Goal: Transaction & Acquisition: Book appointment/travel/reservation

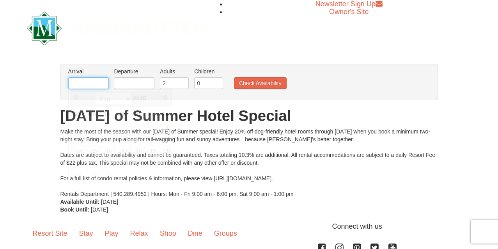
click at [103, 86] on input "text" at bounding box center [88, 83] width 41 height 12
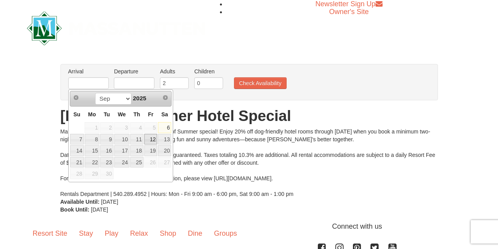
click at [156, 142] on link "12" at bounding box center [150, 139] width 13 height 11
type input "[DATE]"
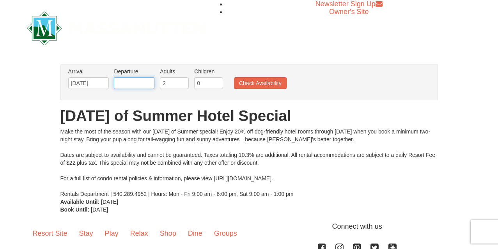
click at [147, 84] on input "text" at bounding box center [134, 83] width 41 height 12
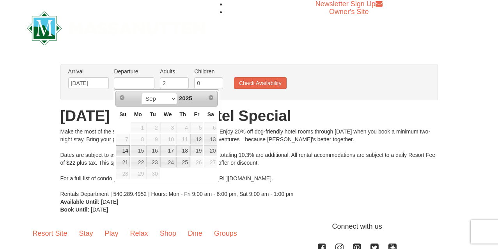
click at [124, 149] on link "14" at bounding box center [123, 150] width 14 height 11
type input "[DATE]"
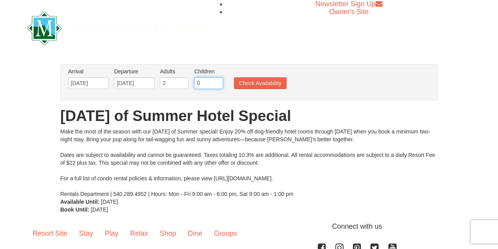
type input "1"
click at [218, 83] on input "1" at bounding box center [208, 83] width 29 height 12
type input "3"
click at [184, 83] on input "3" at bounding box center [174, 83] width 29 height 12
click at [255, 89] on button "Check Availability" at bounding box center [260, 83] width 53 height 12
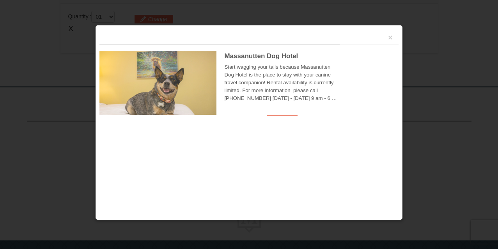
scroll to position [239, 0]
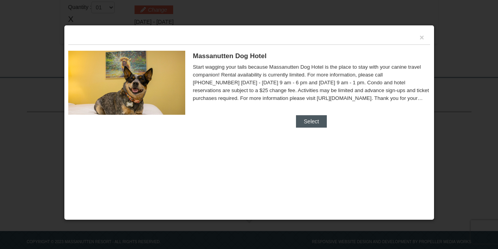
click at [310, 117] on button "Select" at bounding box center [311, 121] width 31 height 12
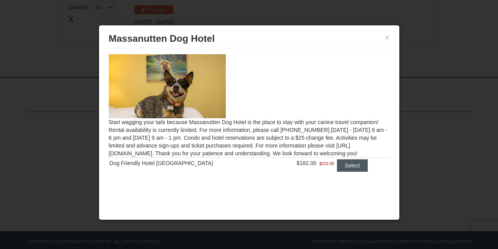
click at [344, 171] on button "Select" at bounding box center [352, 165] width 31 height 12
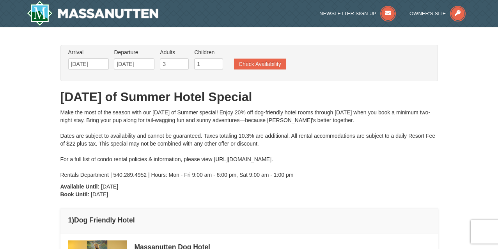
scroll to position [0, 0]
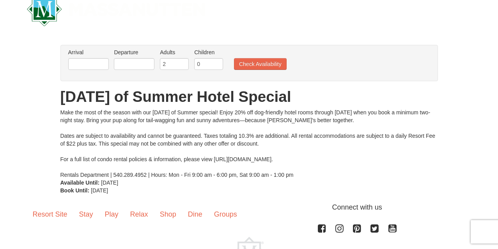
scroll to position [14, 0]
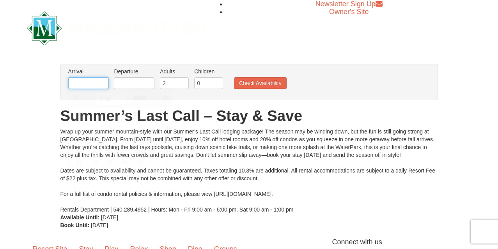
click at [99, 85] on input "text" at bounding box center [88, 83] width 41 height 12
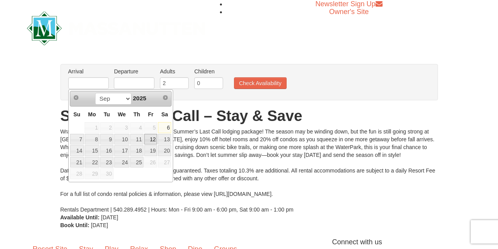
click at [149, 141] on link "12" at bounding box center [150, 139] width 13 height 11
type input "[DATE]"
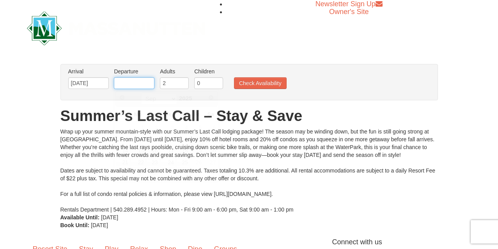
click at [136, 87] on input "text" at bounding box center [134, 83] width 41 height 12
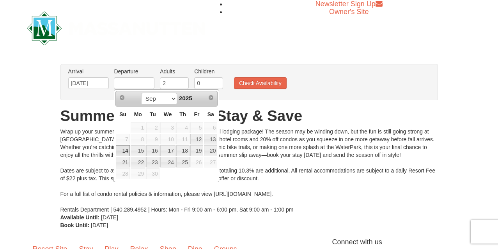
click at [121, 154] on link "14" at bounding box center [123, 150] width 14 height 11
type input "[DATE]"
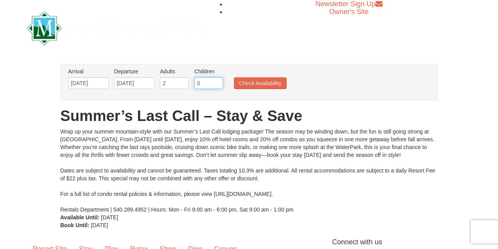
type input "1"
click at [218, 82] on input "1" at bounding box center [208, 83] width 29 height 12
type input "3"
click at [181, 81] on input "3" at bounding box center [174, 83] width 29 height 12
click at [275, 82] on button "Check Availability" at bounding box center [260, 83] width 53 height 12
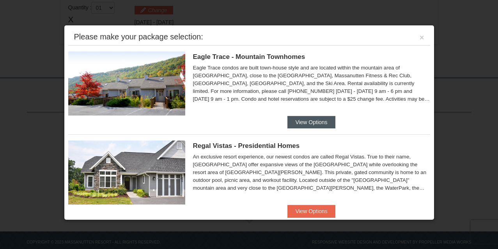
click at [319, 122] on button "View Options" at bounding box center [311, 122] width 48 height 12
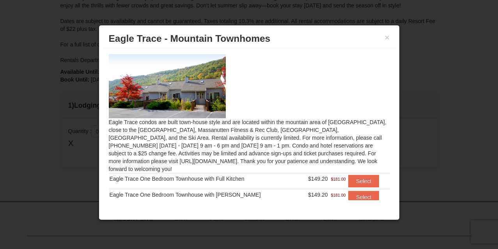
scroll to position [122, 0]
click at [384, 37] on h3 "Eagle Trace - Mountain Townhomes" at bounding box center [249, 39] width 281 height 12
click at [387, 38] on button "×" at bounding box center [387, 38] width 5 height 8
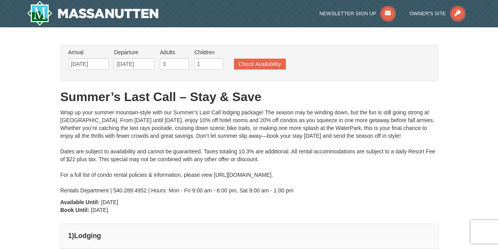
scroll to position [0, 0]
click at [260, 64] on button "Check Availability" at bounding box center [260, 63] width 52 height 11
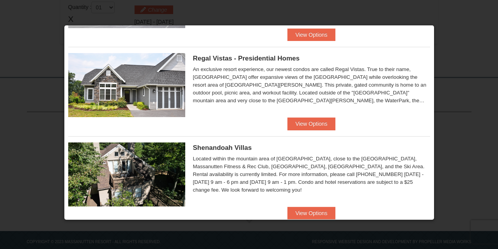
scroll to position [88, 0]
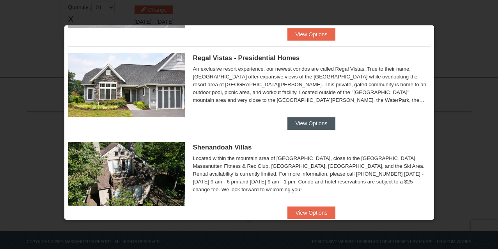
click at [308, 123] on button "View Options" at bounding box center [311, 123] width 48 height 12
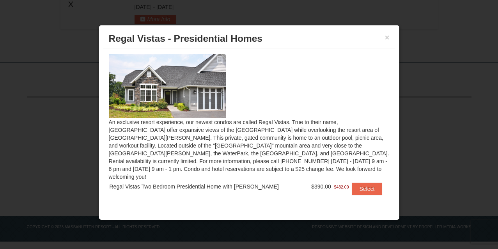
scroll to position [0, 0]
click at [356, 182] on button "Select" at bounding box center [367, 188] width 31 height 12
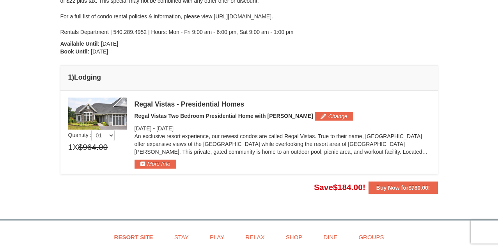
scroll to position [141, 0]
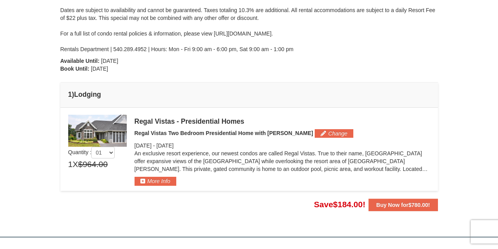
click at [62, 133] on td "Please make your package selection: × Save $63.60" at bounding box center [248, 149] width 377 height 83
click at [87, 130] on img at bounding box center [97, 131] width 58 height 32
click at [165, 188] on td "Please make your package selection: × Save $63.60" at bounding box center [248, 149] width 377 height 83
click at [165, 183] on button "More Info" at bounding box center [156, 181] width 42 height 9
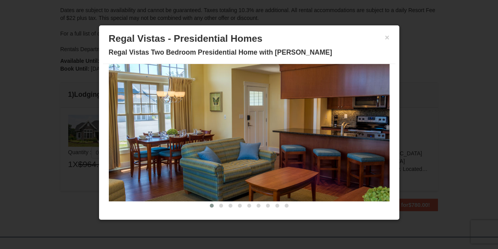
scroll to position [45, 0]
click at [220, 206] on span at bounding box center [221, 206] width 4 height 4
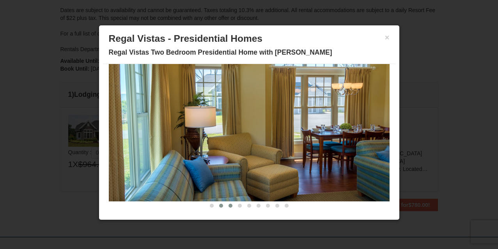
click at [230, 207] on span at bounding box center [231, 206] width 4 height 4
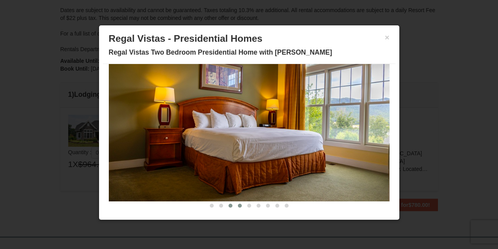
click at [240, 206] on span at bounding box center [240, 206] width 4 height 4
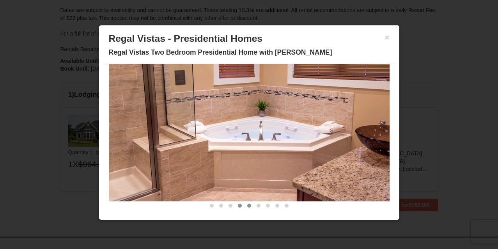
click at [249, 207] on span at bounding box center [249, 206] width 4 height 4
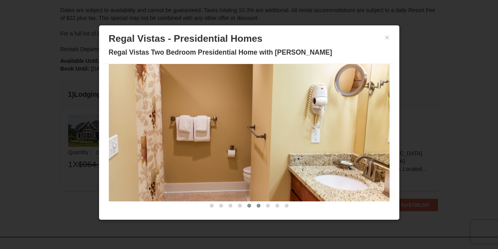
click at [257, 207] on span at bounding box center [259, 206] width 4 height 4
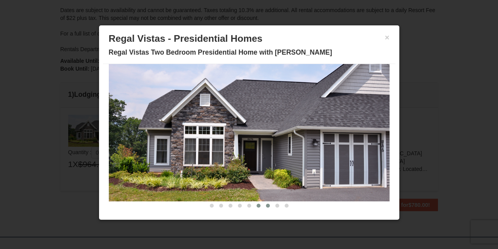
click at [265, 208] on button at bounding box center [267, 206] width 9 height 8
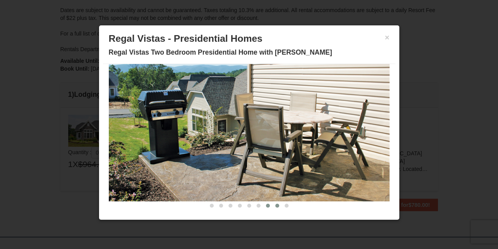
click at [279, 207] on button at bounding box center [277, 206] width 9 height 8
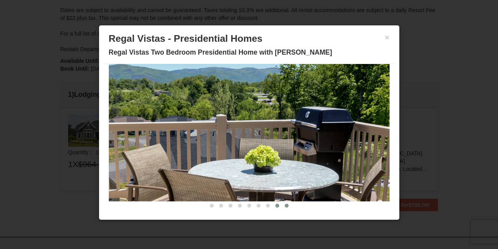
click at [285, 208] on button at bounding box center [286, 206] width 9 height 8
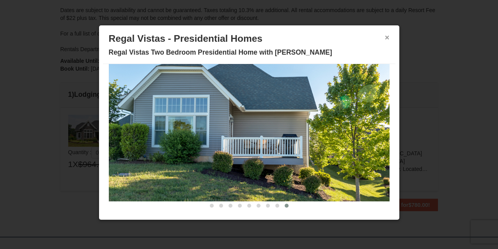
click at [387, 41] on button "×" at bounding box center [387, 38] width 5 height 8
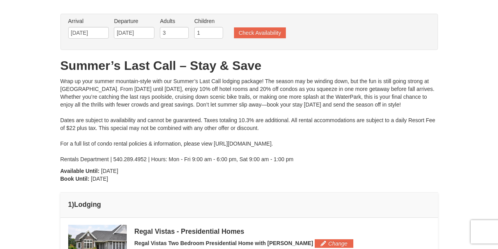
scroll to position [34, 0]
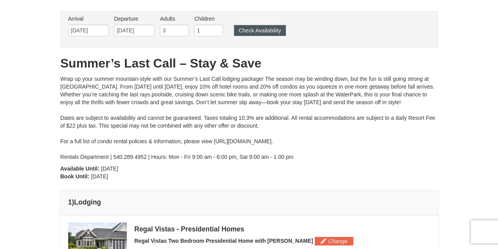
click at [253, 32] on button "Check Availability" at bounding box center [260, 30] width 52 height 11
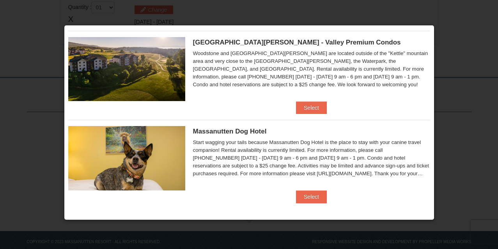
scroll to position [459, 0]
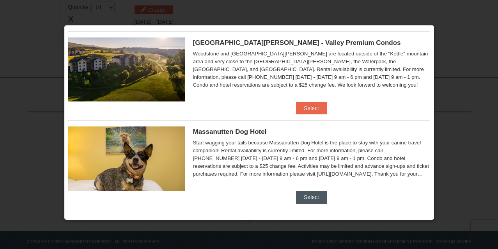
click at [313, 193] on button "Select" at bounding box center [311, 197] width 31 height 12
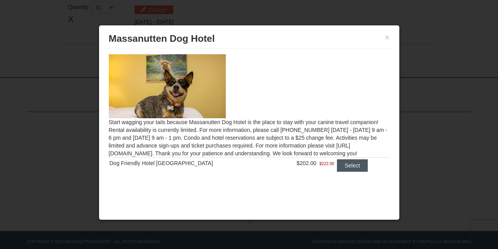
click at [341, 168] on button "Select" at bounding box center [352, 165] width 31 height 12
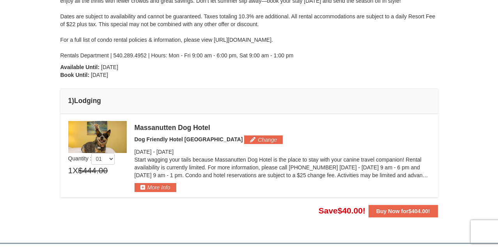
scroll to position [131, 0]
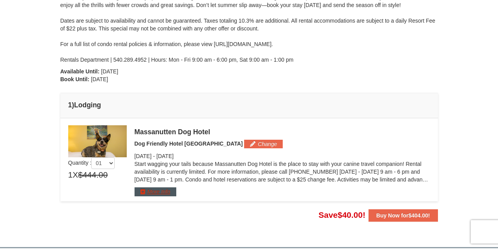
click at [147, 192] on button "More Info" at bounding box center [156, 191] width 42 height 9
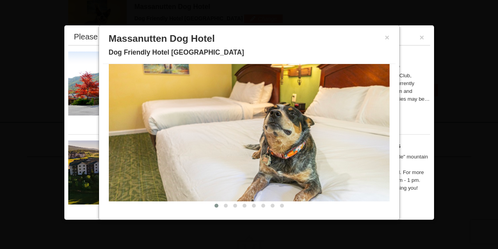
scroll to position [45, 0]
click at [225, 207] on span at bounding box center [226, 206] width 4 height 4
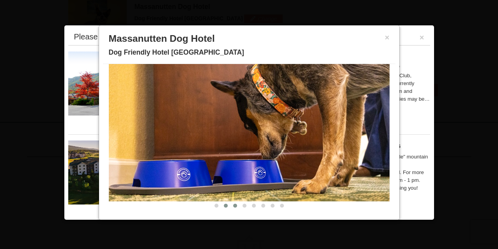
click at [235, 206] on span at bounding box center [235, 206] width 4 height 4
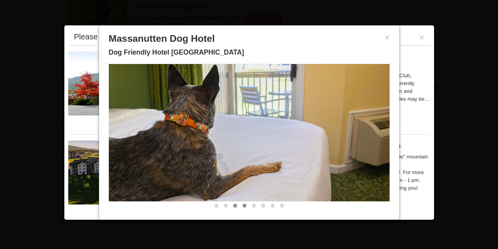
click at [244, 207] on span at bounding box center [245, 206] width 4 height 4
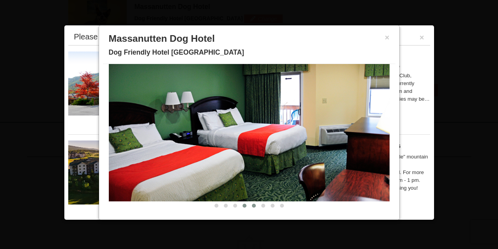
click at [250, 207] on button at bounding box center [253, 206] width 9 height 8
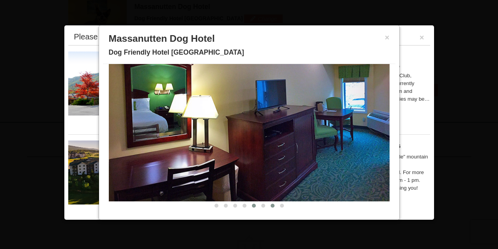
click at [276, 207] on button at bounding box center [272, 206] width 9 height 8
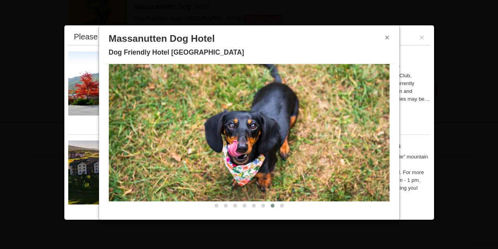
click at [389, 36] on button "×" at bounding box center [387, 38] width 5 height 8
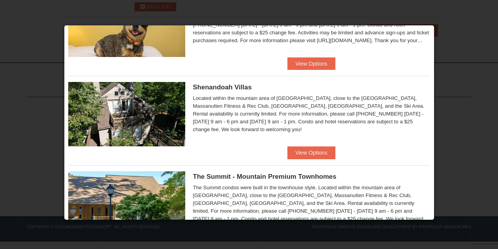
scroll to position [318, 0]
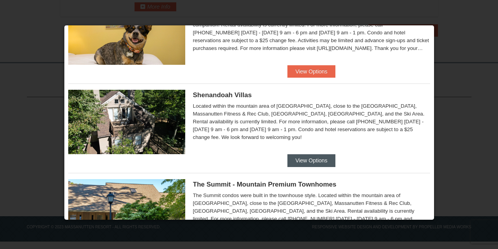
click at [308, 161] on button "View Options" at bounding box center [311, 160] width 48 height 12
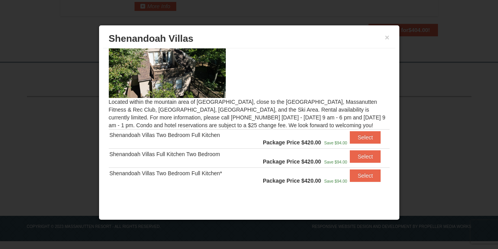
scroll to position [315, 0]
click at [368, 170] on button "Select" at bounding box center [365, 175] width 31 height 12
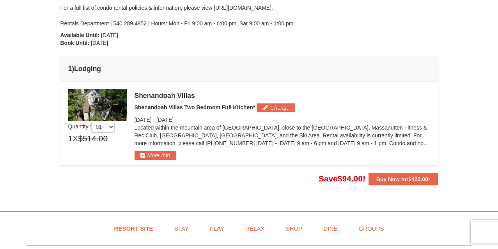
scroll to position [165, 0]
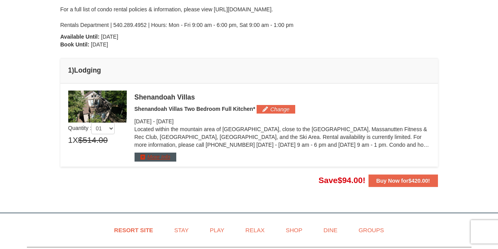
click at [158, 156] on button "More Info" at bounding box center [156, 156] width 42 height 9
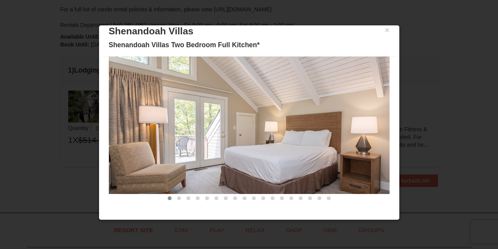
scroll to position [7, 0]
click at [178, 201] on button at bounding box center [178, 198] width 9 height 8
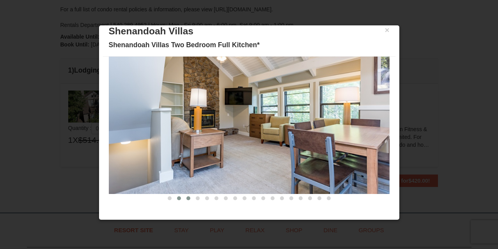
click at [187, 201] on button at bounding box center [188, 198] width 9 height 8
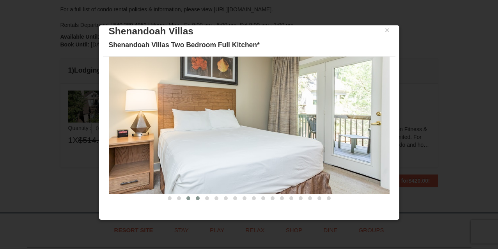
click at [198, 201] on button at bounding box center [197, 198] width 9 height 8
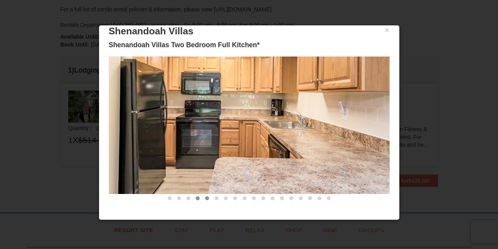
click at [206, 200] on span at bounding box center [207, 198] width 4 height 4
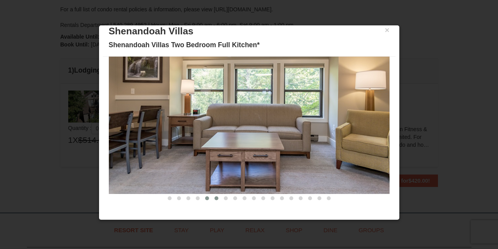
click at [216, 199] on span at bounding box center [216, 198] width 4 height 4
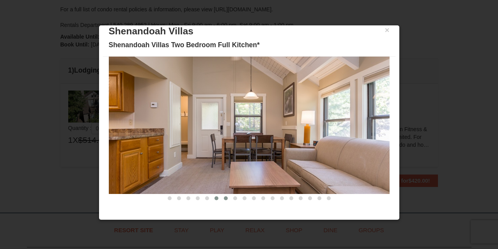
click at [226, 199] on span at bounding box center [226, 198] width 4 height 4
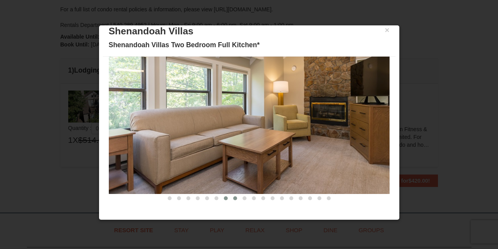
click at [236, 199] on span at bounding box center [235, 198] width 4 height 4
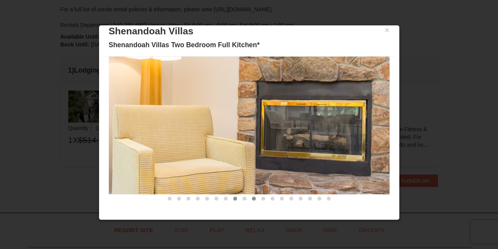
click at [251, 198] on button at bounding box center [253, 199] width 9 height 8
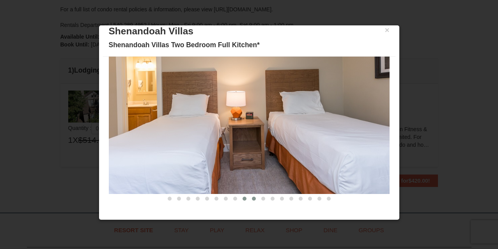
click at [244, 198] on span at bounding box center [245, 199] width 4 height 4
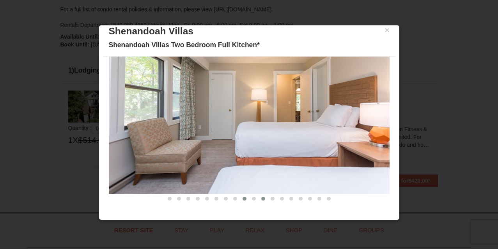
click at [260, 198] on button at bounding box center [263, 199] width 9 height 8
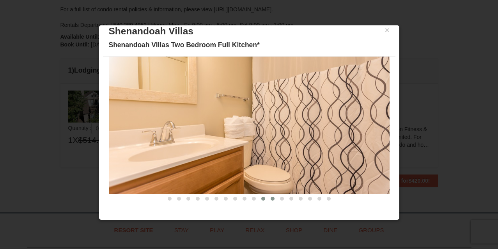
click at [270, 199] on button at bounding box center [272, 199] width 9 height 8
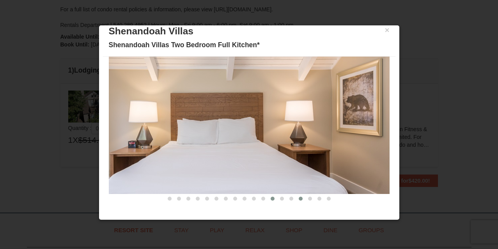
click at [297, 198] on button at bounding box center [300, 199] width 9 height 8
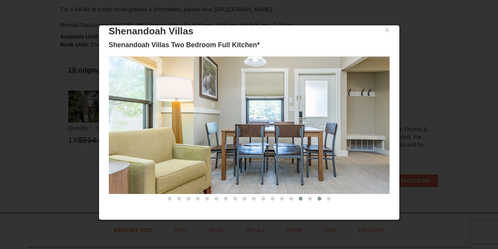
click at [318, 198] on span at bounding box center [319, 199] width 4 height 4
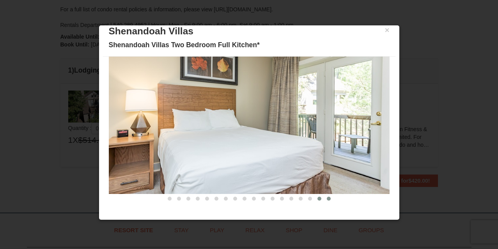
click at [331, 198] on button at bounding box center [328, 199] width 9 height 8
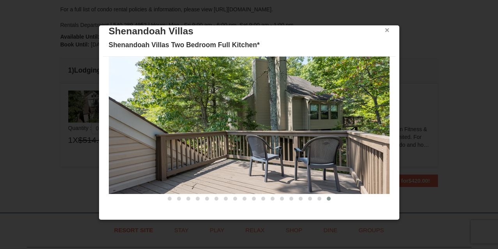
click at [387, 32] on button "×" at bounding box center [387, 30] width 5 height 8
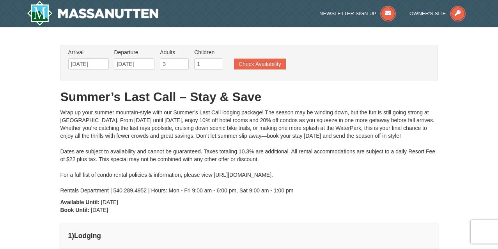
scroll to position [0, 0]
click at [96, 69] on input "09/12/2025" at bounding box center [88, 64] width 41 height 12
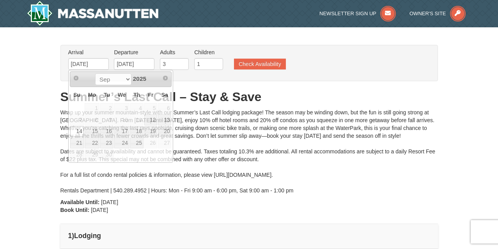
click at [195, 105] on div "From: To: Adults: 3 Children: 1 Change Arrival Please format dates MM/DD/YYYY P…" at bounding box center [248, 198] width 377 height 307
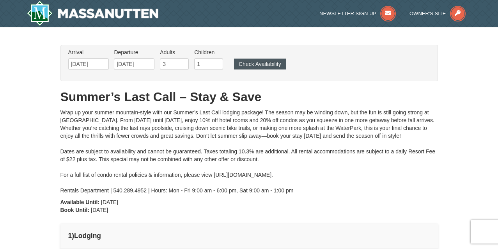
click at [271, 68] on button "Check Availability" at bounding box center [260, 63] width 52 height 11
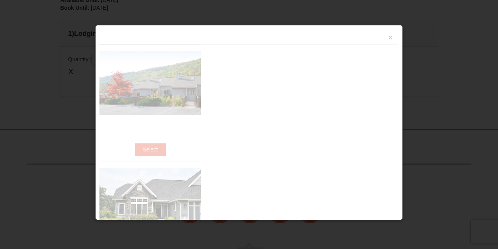
scroll to position [254, 0]
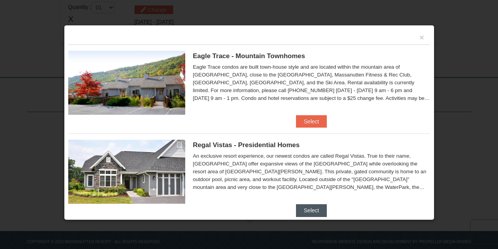
click at [321, 206] on button "Select" at bounding box center [311, 210] width 31 height 12
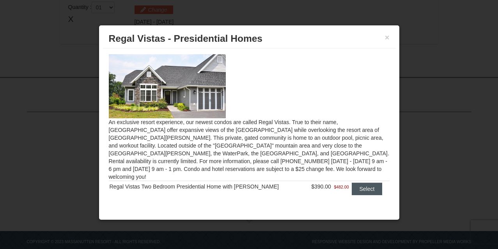
click at [370, 182] on button "Select" at bounding box center [367, 188] width 31 height 12
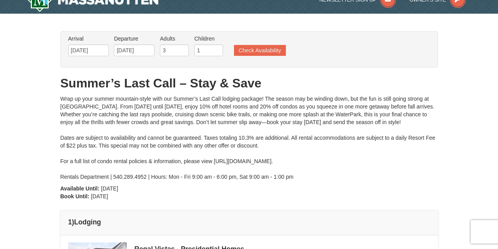
scroll to position [5, 0]
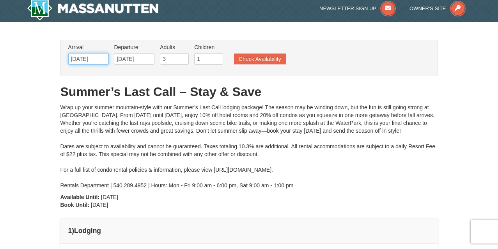
click at [99, 62] on input "[DATE]" at bounding box center [88, 59] width 41 height 12
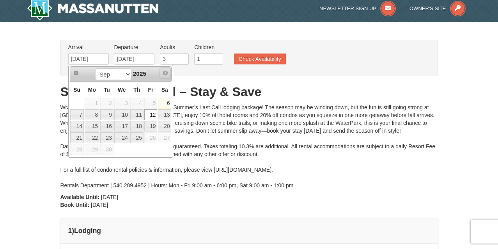
click at [168, 72] on span "Next" at bounding box center [165, 73] width 6 height 6
click at [164, 73] on span "Next" at bounding box center [165, 73] width 6 height 6
click at [193, 108] on div "Wrap up your summer mountain-style with our Summer’s Last Call lodging package!…" at bounding box center [248, 146] width 377 height 86
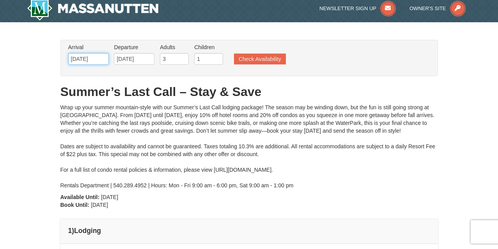
click at [96, 58] on input "[DATE]" at bounding box center [88, 59] width 41 height 12
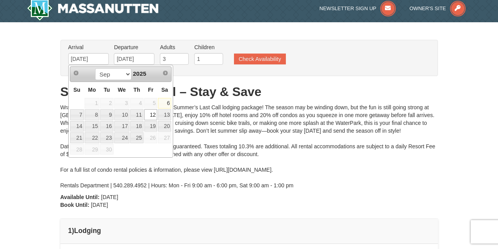
click at [149, 115] on link "12" at bounding box center [150, 114] width 13 height 11
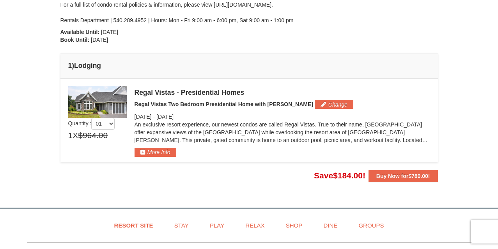
scroll to position [165, 0]
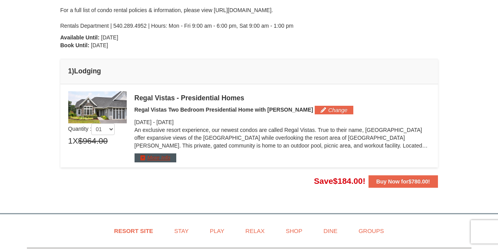
click at [168, 158] on button "More Info" at bounding box center [156, 157] width 42 height 9
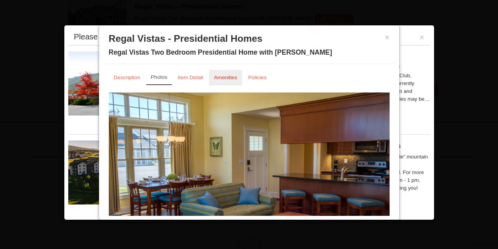
scroll to position [0, 0]
click at [195, 73] on link "Item Detail" at bounding box center [190, 77] width 35 height 15
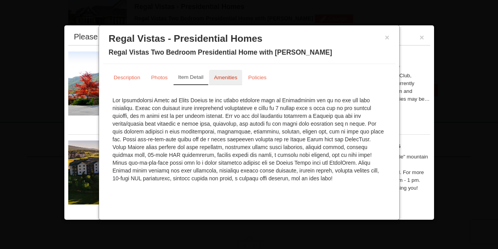
click at [232, 80] on small "Amenities" at bounding box center [225, 77] width 23 height 6
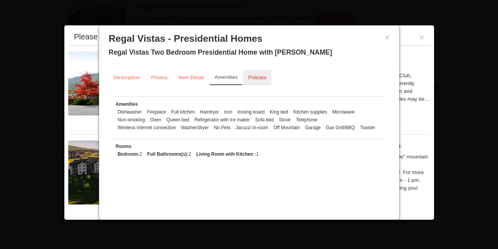
click at [255, 80] on link "Policies" at bounding box center [257, 77] width 28 height 15
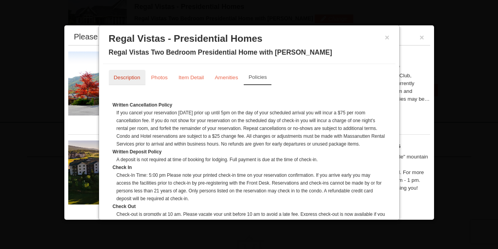
click at [126, 80] on small "Description" at bounding box center [127, 77] width 27 height 6
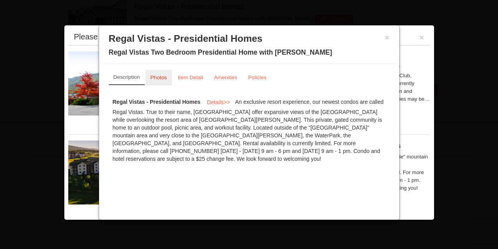
click at [151, 81] on link "Photos" at bounding box center [158, 77] width 27 height 15
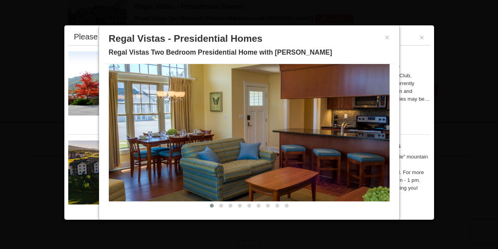
scroll to position [45, 0]
click at [221, 205] on span at bounding box center [221, 206] width 4 height 4
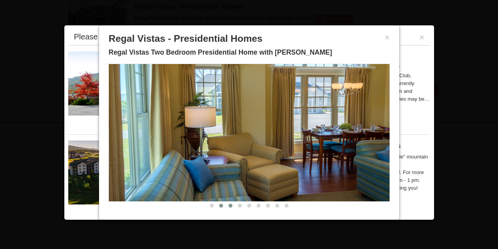
click at [232, 206] on span at bounding box center [231, 206] width 4 height 4
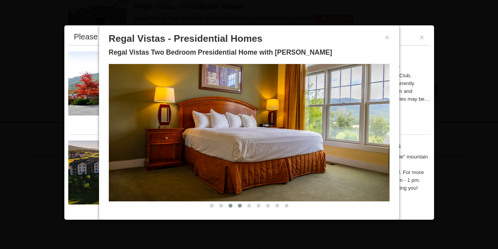
click at [236, 206] on button at bounding box center [239, 206] width 9 height 8
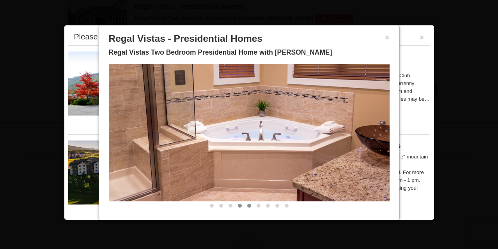
click at [248, 207] on button at bounding box center [248, 206] width 9 height 8
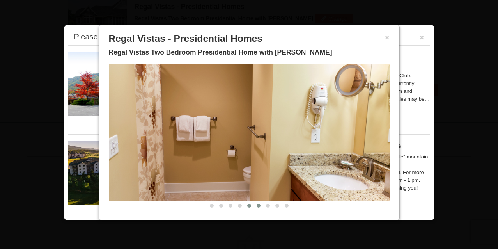
click at [260, 209] on button at bounding box center [258, 206] width 9 height 8
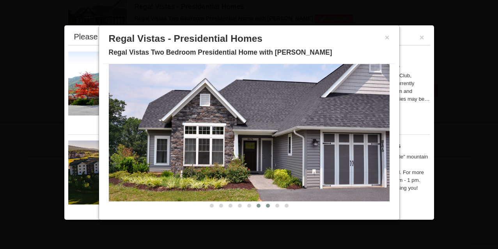
click at [266, 209] on button at bounding box center [267, 206] width 9 height 8
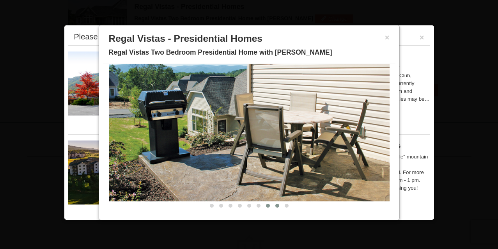
click at [276, 209] on button at bounding box center [277, 206] width 9 height 8
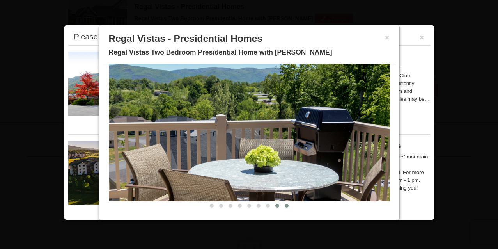
click at [285, 207] on button at bounding box center [286, 206] width 9 height 8
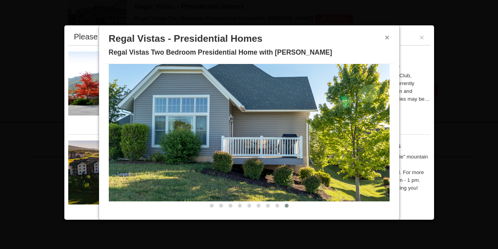
click at [389, 40] on button "×" at bounding box center [387, 38] width 5 height 8
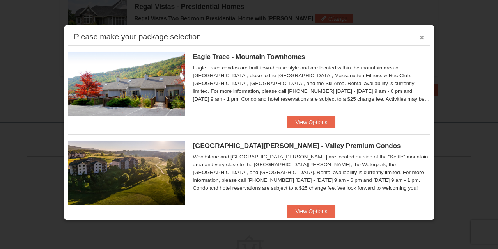
click at [421, 41] on button "×" at bounding box center [422, 38] width 5 height 8
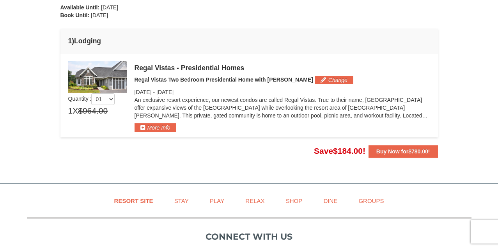
scroll to position [196, 0]
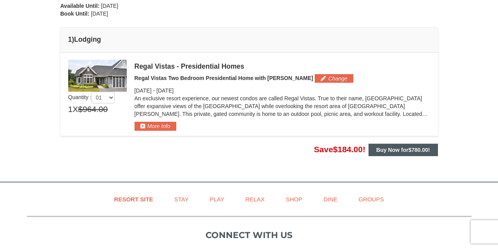
click at [378, 151] on strong "Buy Now for $780.00 !" at bounding box center [403, 150] width 54 height 6
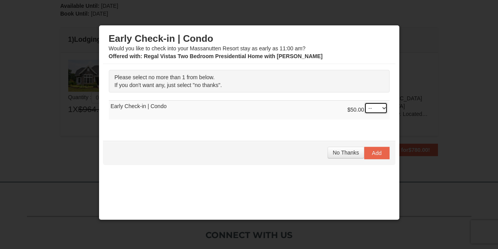
select select "1"
click at [373, 155] on span "Add" at bounding box center [377, 153] width 10 height 6
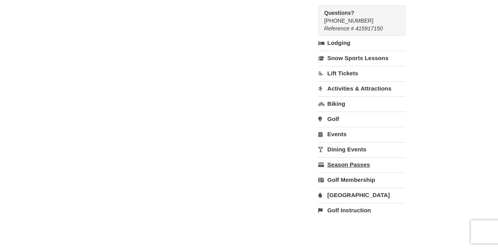
scroll to position [227, 0]
click at [343, 189] on link "[GEOGRAPHIC_DATA]" at bounding box center [361, 194] width 87 height 14
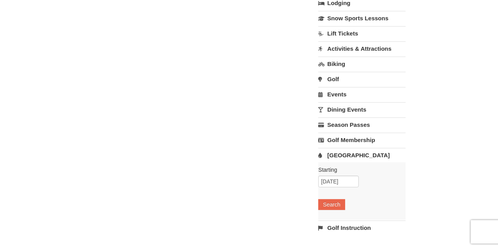
scroll to position [266, 0]
click at [344, 175] on input "[DATE]" at bounding box center [338, 181] width 41 height 12
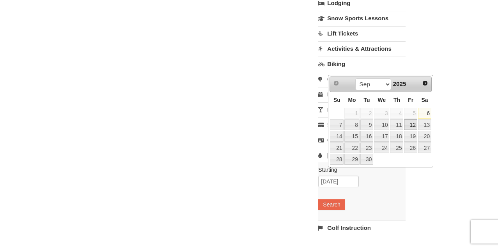
click at [413, 124] on link "12" at bounding box center [410, 124] width 13 height 11
type input "[DATE]"
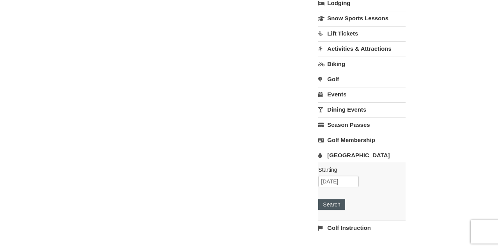
click at [337, 199] on button "Search" at bounding box center [331, 204] width 27 height 11
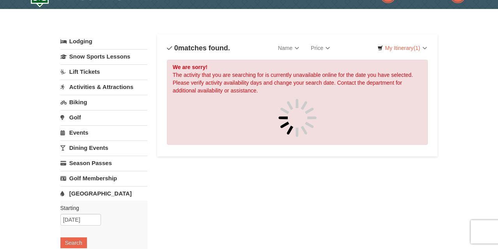
scroll to position [20, 0]
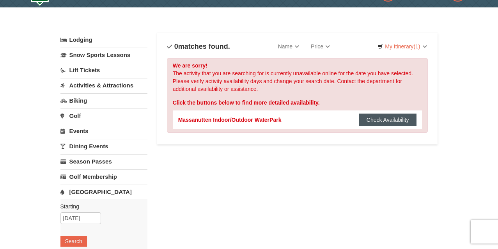
click at [369, 123] on button "Check Availability" at bounding box center [388, 119] width 58 height 12
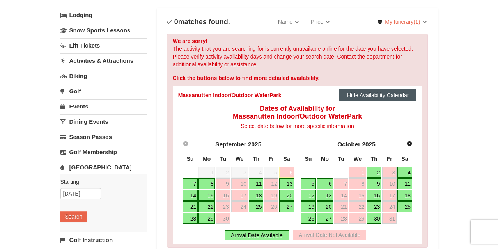
scroll to position [48, 0]
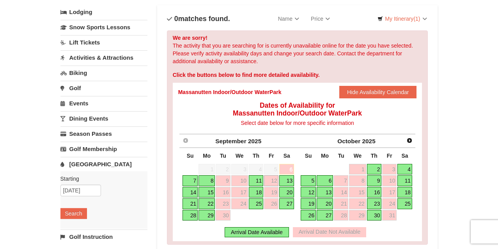
click at [290, 175] on link "13" at bounding box center [286, 180] width 15 height 11
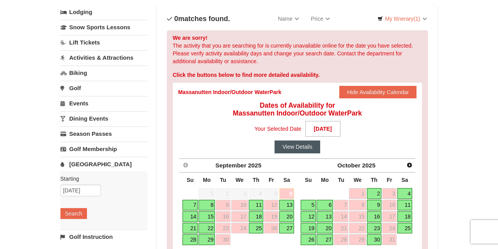
click at [298, 149] on button "View Details" at bounding box center [298, 146] width 46 height 12
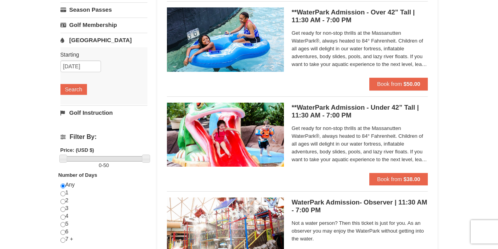
scroll to position [172, 0]
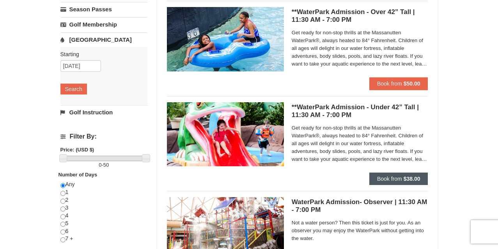
click at [384, 176] on span "Book from" at bounding box center [389, 178] width 25 height 6
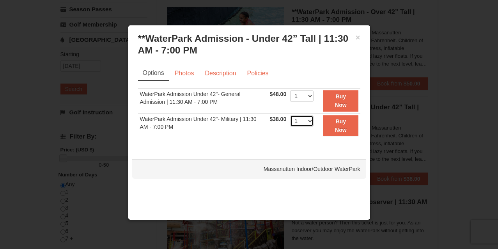
select select "4"
click at [352, 126] on button "Buy Now" at bounding box center [340, 125] width 35 height 21
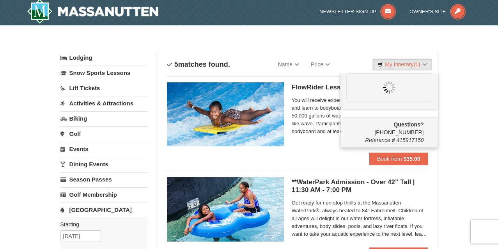
scroll to position [2, 0]
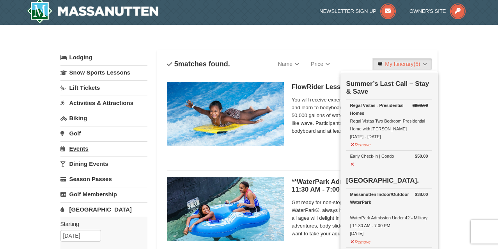
click at [84, 151] on link "Events" at bounding box center [103, 148] width 87 height 14
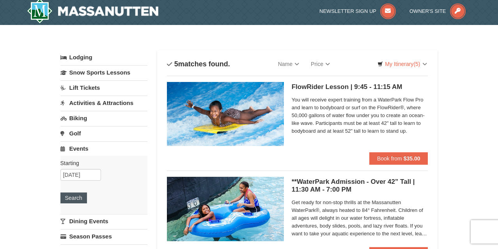
click at [78, 198] on button "Search" at bounding box center [73, 197] width 27 height 11
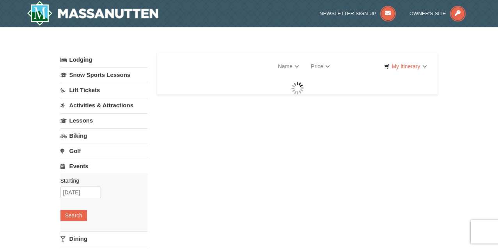
select select "9"
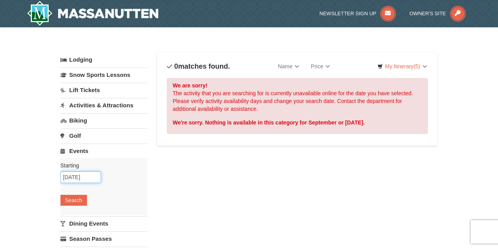
click at [96, 177] on input "[DATE]" at bounding box center [80, 177] width 41 height 12
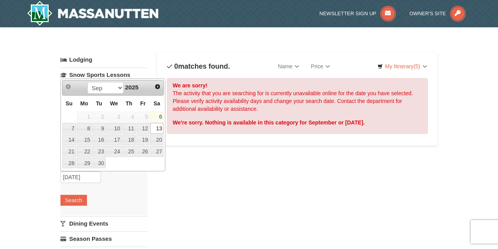
click at [186, 189] on div "Lodging Arrival Please format dates MM/DD/YYYY Please format dates MM/DD/YYYY 0…" at bounding box center [248, 253] width 377 height 401
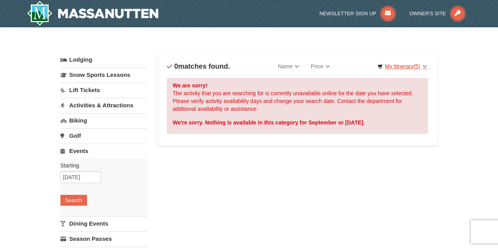
click at [393, 64] on link "My Itinerary (5)" at bounding box center [401, 66] width 59 height 12
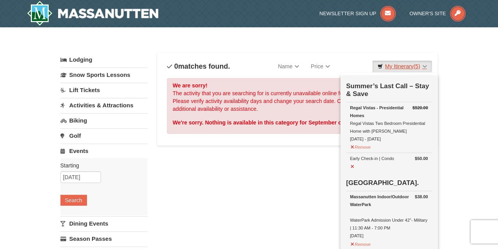
click at [423, 66] on link "My Itinerary (5)" at bounding box center [401, 66] width 59 height 12
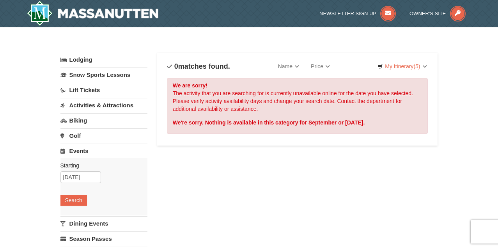
click at [452, 67] on div "× Categories List Filter My Itinerary (5) Check Out Now Summer’s Last Call – St…" at bounding box center [249, 249] width 498 height 444
click at [395, 69] on link "My Itinerary (5)" at bounding box center [401, 66] width 59 height 12
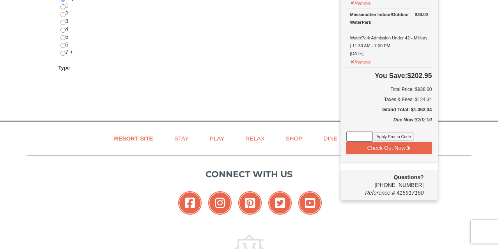
scroll to position [361, 0]
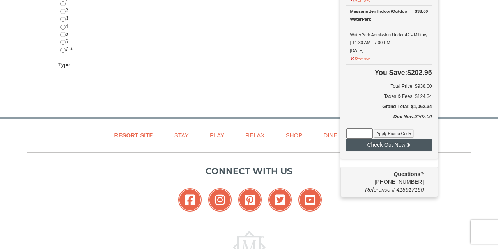
click at [406, 145] on icon at bounding box center [408, 144] width 5 height 5
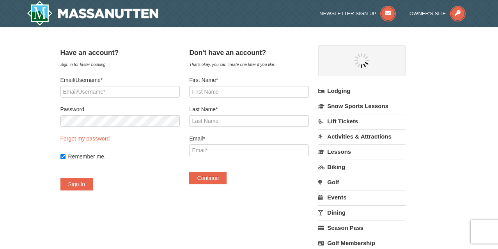
select select "9"
